Goal: Navigation & Orientation: Go to known website

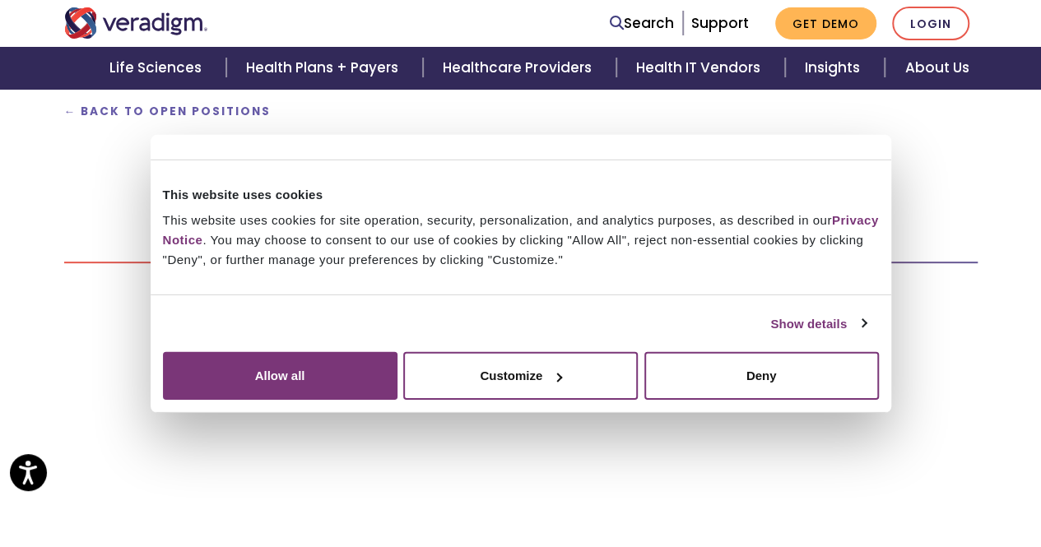
scroll to position [201, 0]
click at [638, 400] on button "Customize" at bounding box center [520, 376] width 235 height 48
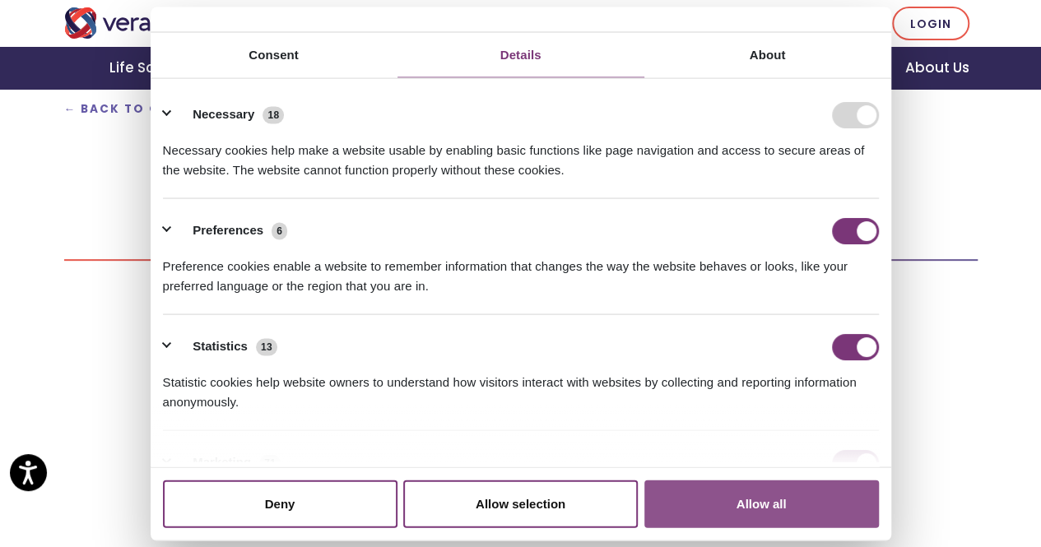
click at [823, 480] on button "Allow all" at bounding box center [761, 504] width 235 height 48
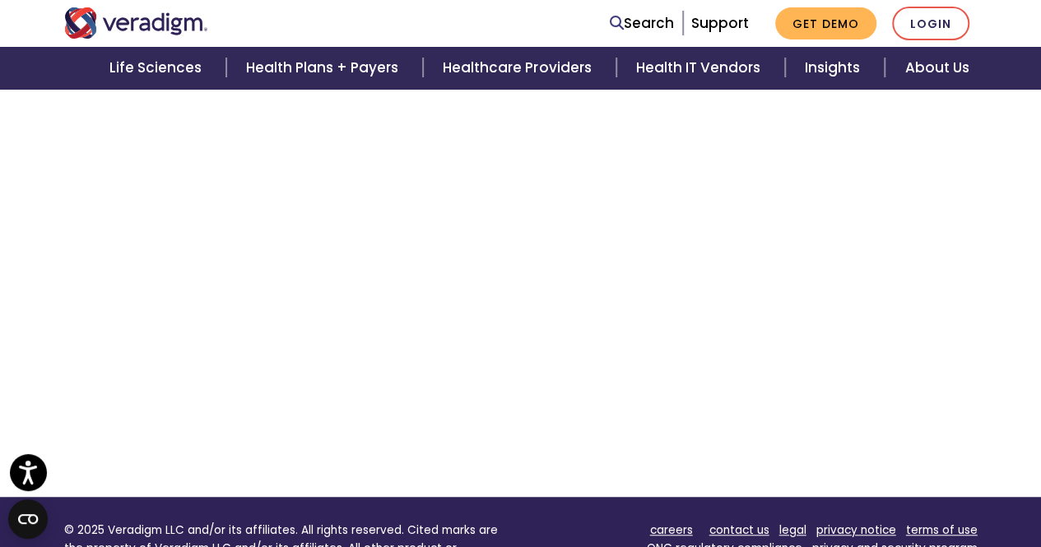
scroll to position [462, 0]
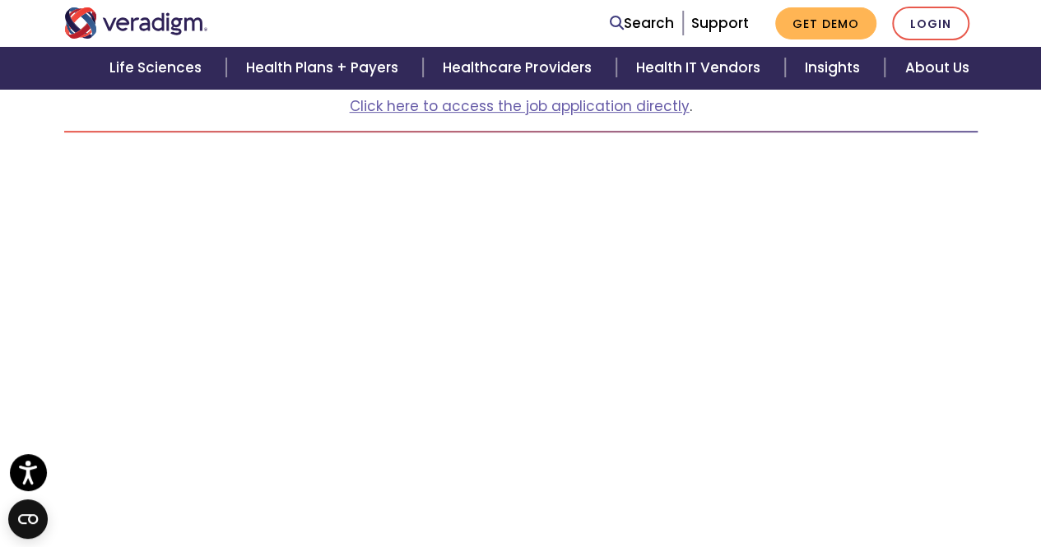
scroll to position [335, 0]
